Goal: Navigation & Orientation: Find specific page/section

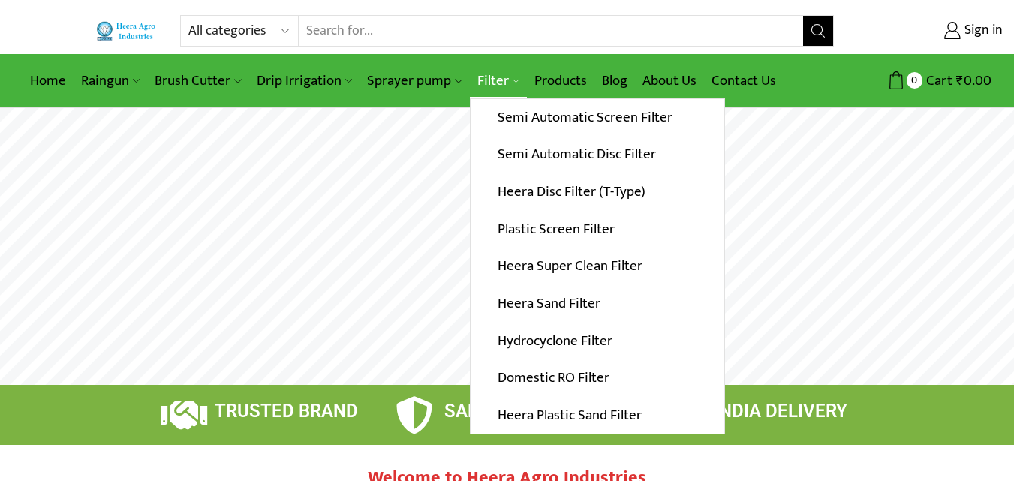
click at [500, 79] on link "Filter" at bounding box center [498, 80] width 57 height 35
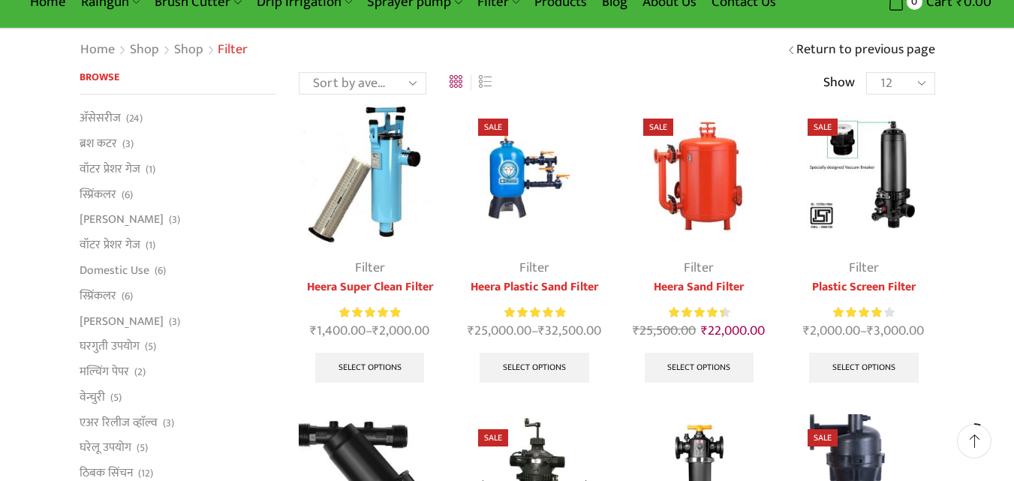
scroll to position [75, 0]
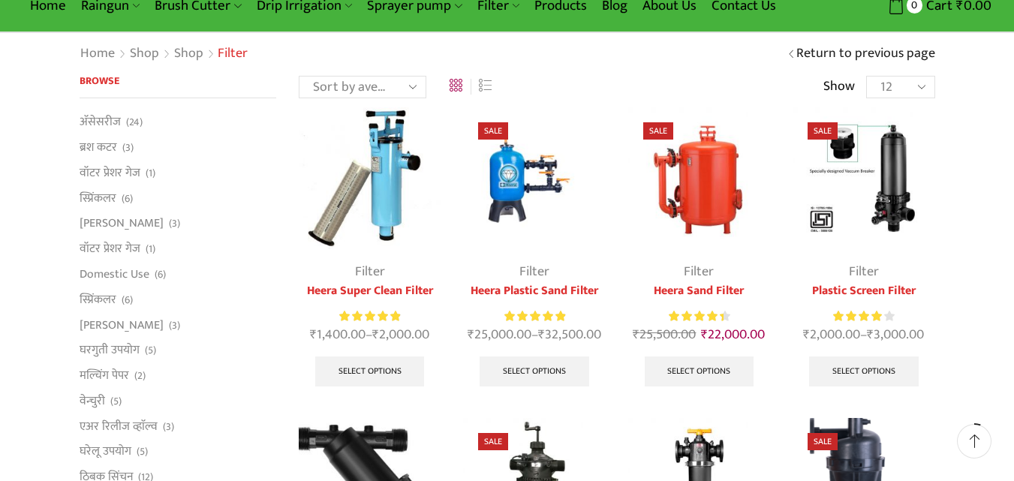
click at [504, 173] on img at bounding box center [534, 178] width 142 height 142
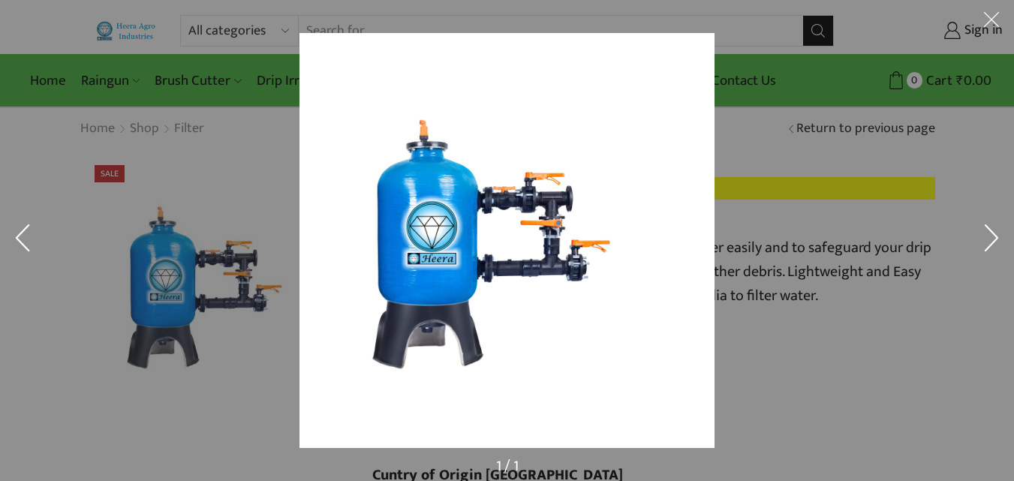
click at [794, 161] on div at bounding box center [806, 273] width 1014 height 481
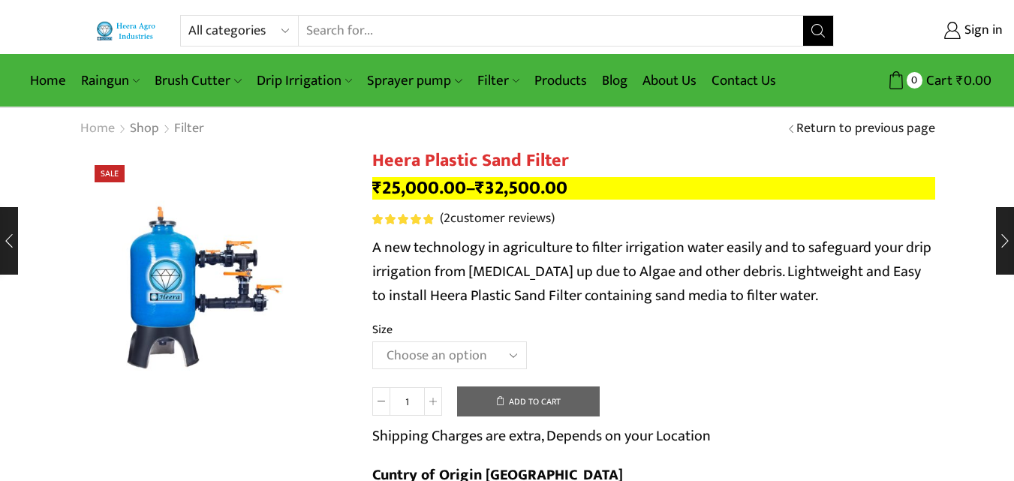
click at [107, 122] on link "Home" at bounding box center [98, 129] width 36 height 20
